Goal: Task Accomplishment & Management: Manage account settings

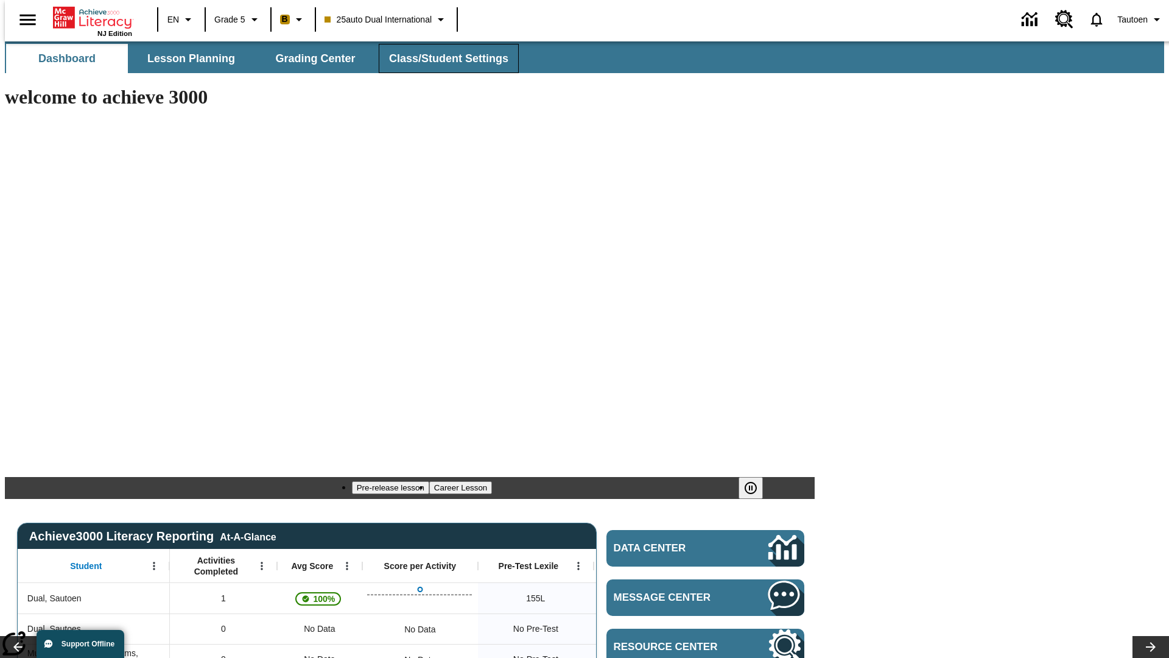
click at [442, 58] on span "Class/Student Settings" at bounding box center [448, 59] width 119 height 14
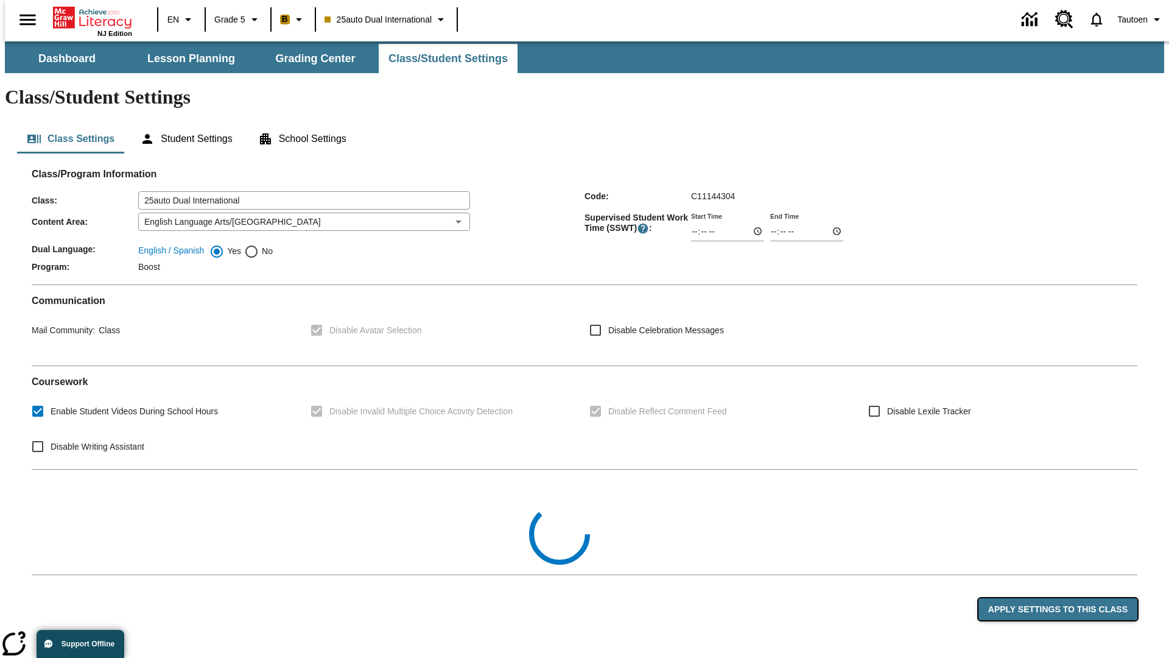
click at [1065, 621] on button "Apply Settings to this Class" at bounding box center [1058, 609] width 159 height 23
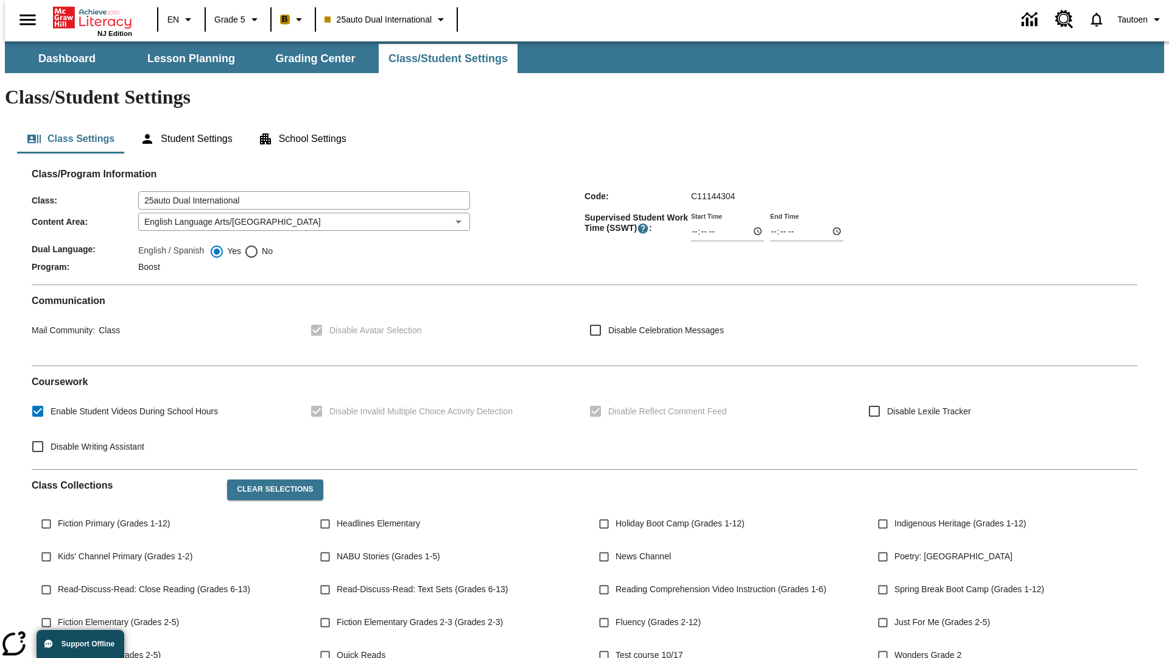
scroll to position [47, 0]
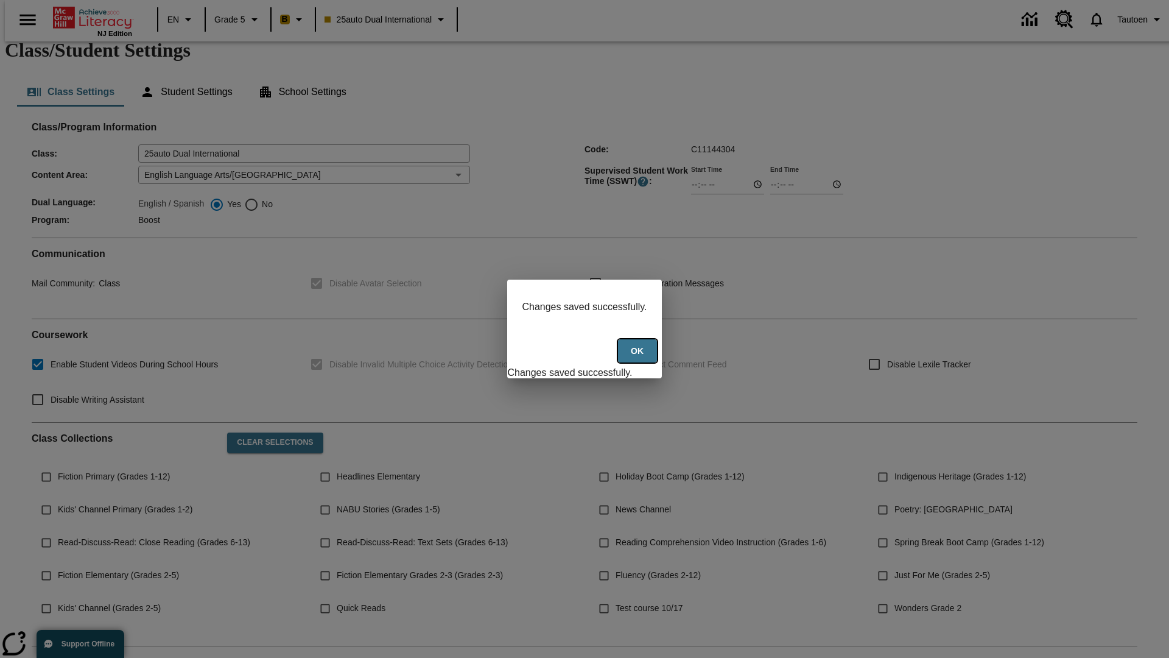
click at [639, 358] on button "Ok" at bounding box center [637, 351] width 39 height 24
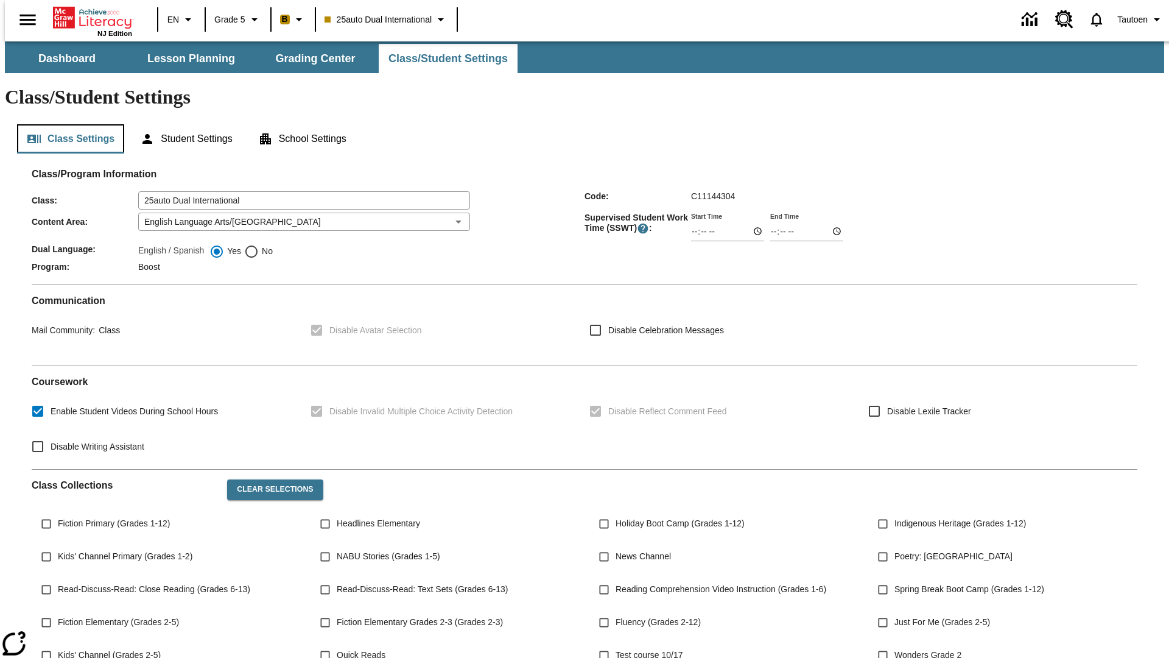
click at [66, 124] on button "Class Settings" at bounding box center [70, 138] width 107 height 29
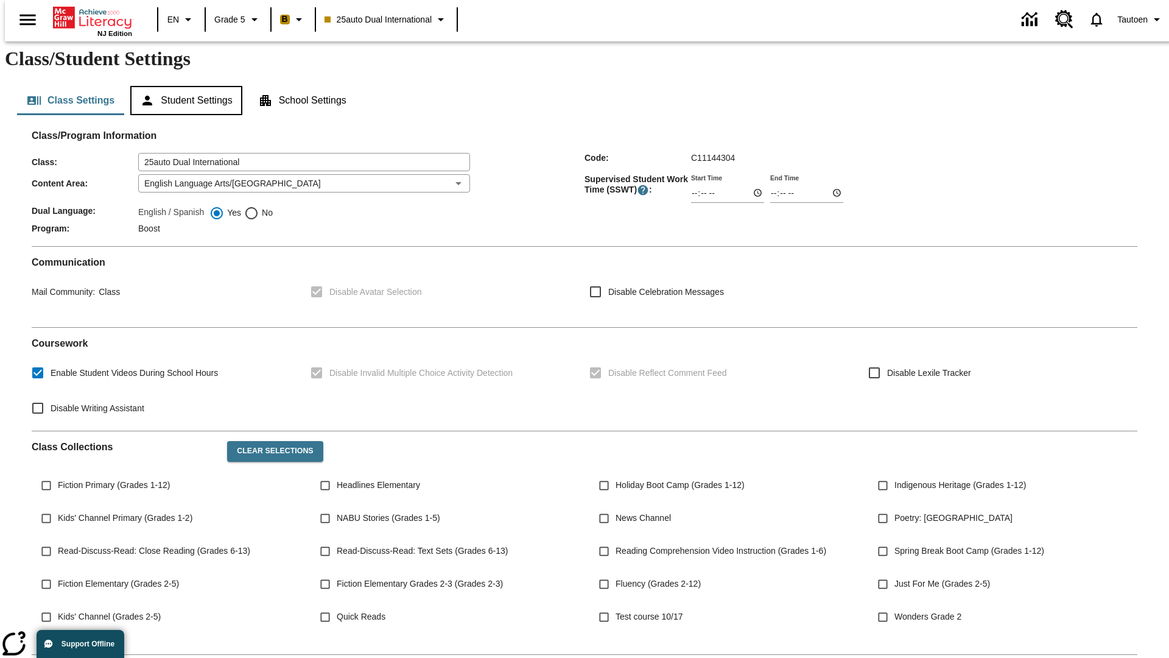
click at [183, 86] on button "Student Settings" at bounding box center [185, 100] width 111 height 29
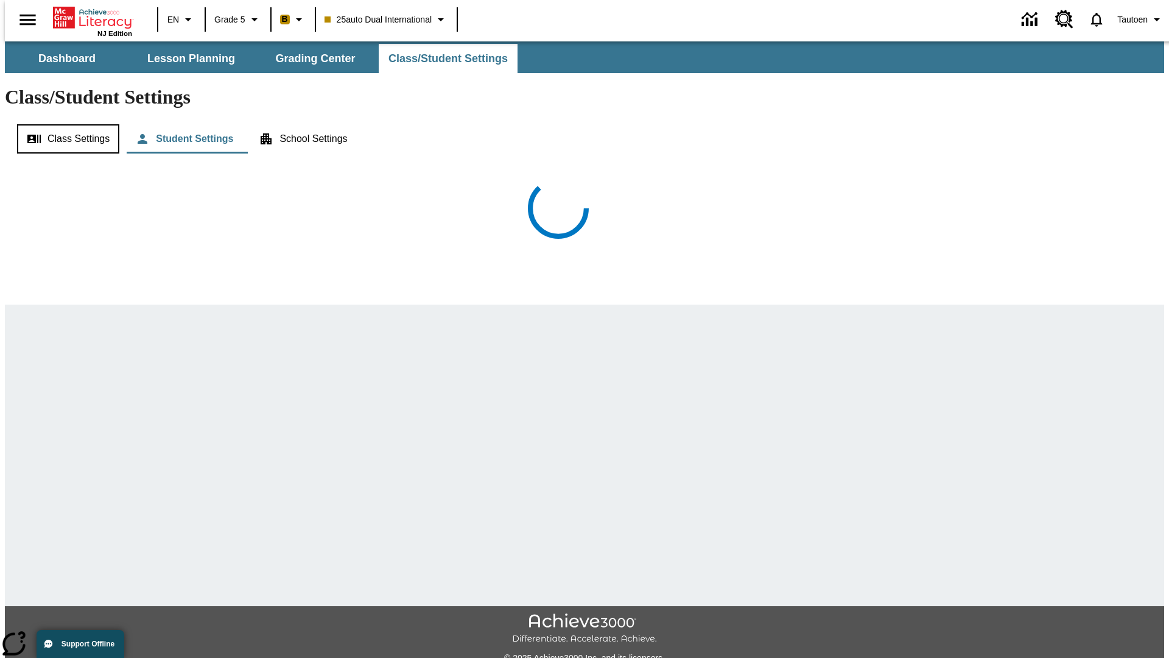
click at [64, 124] on button "Class Settings" at bounding box center [68, 138] width 102 height 29
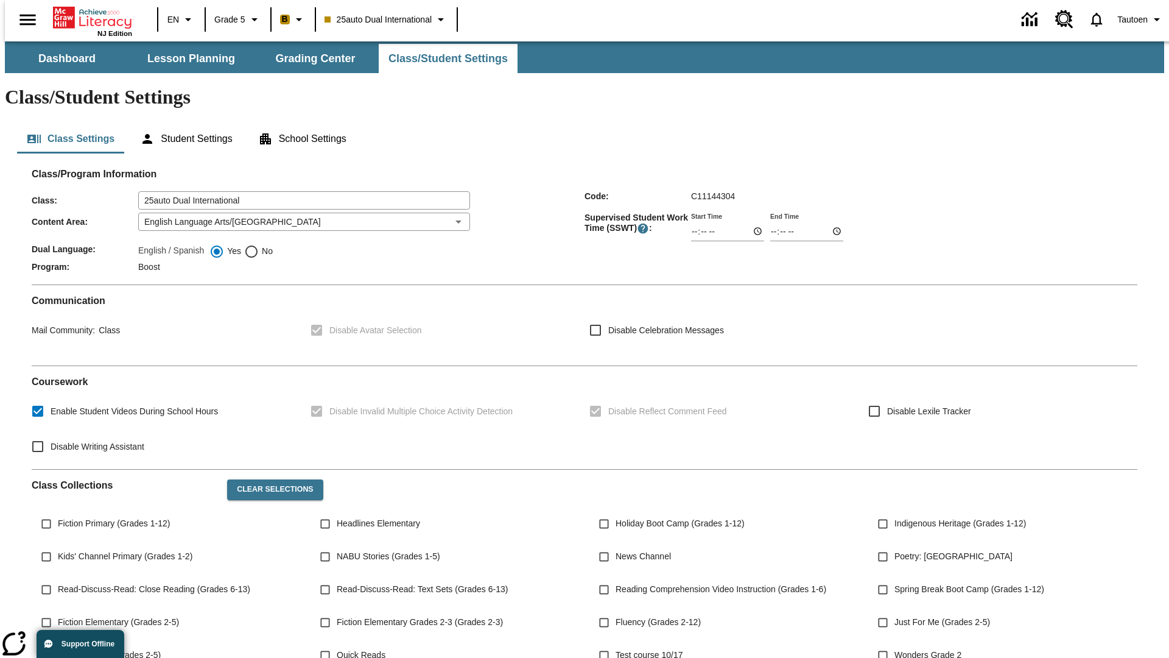
click at [259, 245] on span "No" at bounding box center [266, 251] width 14 height 13
click at [259, 244] on input "No" at bounding box center [251, 251] width 15 height 15
radio input "true"
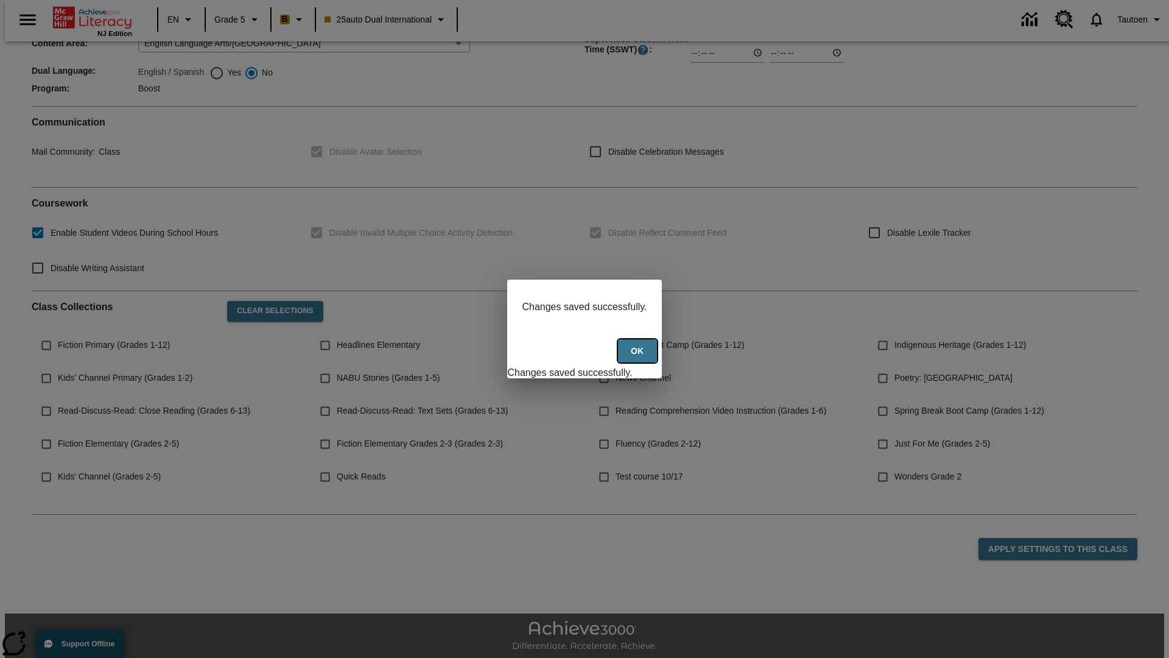
click at [639, 358] on button "Ok" at bounding box center [637, 351] width 39 height 24
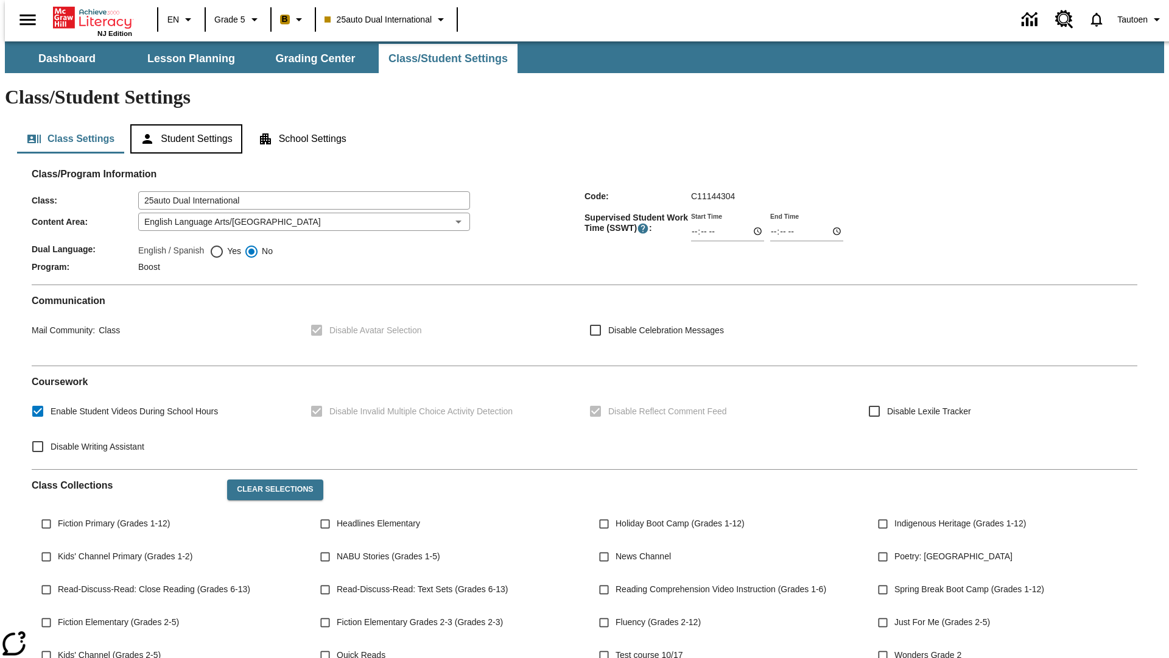
click at [183, 124] on button "Student Settings" at bounding box center [185, 138] width 111 height 29
